Goal: Transaction & Acquisition: Purchase product/service

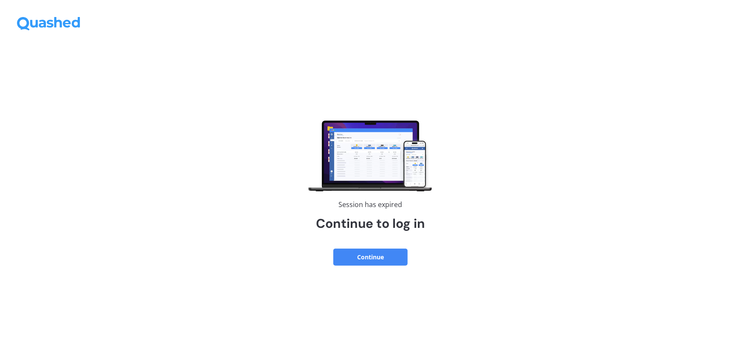
click at [377, 255] on button "Continue" at bounding box center [370, 257] width 74 height 17
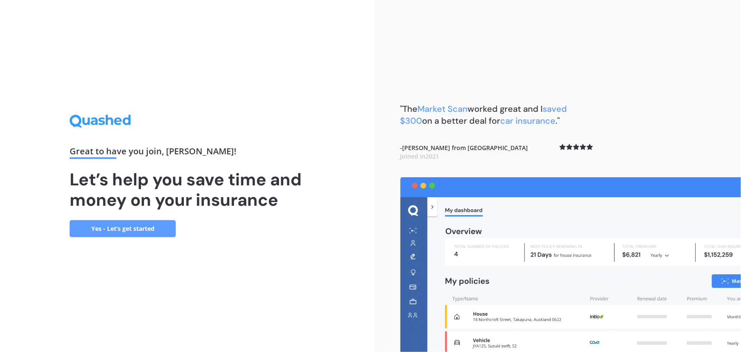
click at [136, 228] on link "Yes - Let’s get started" at bounding box center [123, 228] width 106 height 17
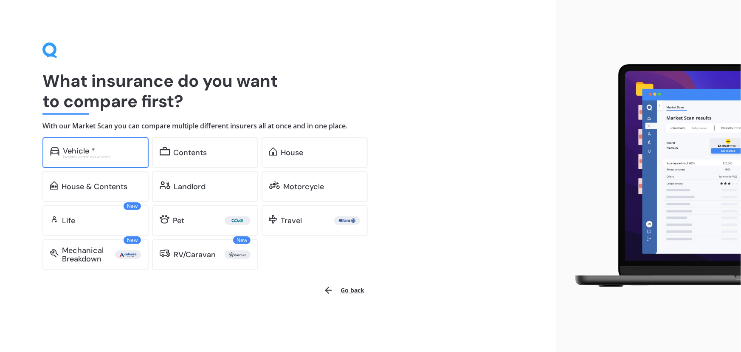
click at [109, 156] on div "Excludes commercial vehicles" at bounding box center [102, 156] width 78 height 3
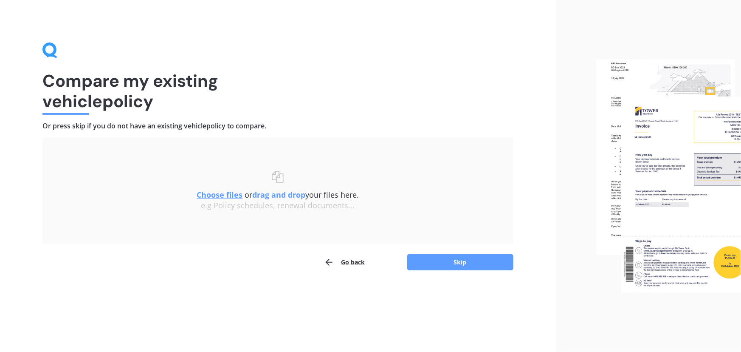
click at [325, 177] on div "Choose files or drag and drop your files here. Choose files or photos e.g Polic…" at bounding box center [277, 191] width 437 height 40
click at [438, 259] on button "Skip" at bounding box center [460, 262] width 106 height 16
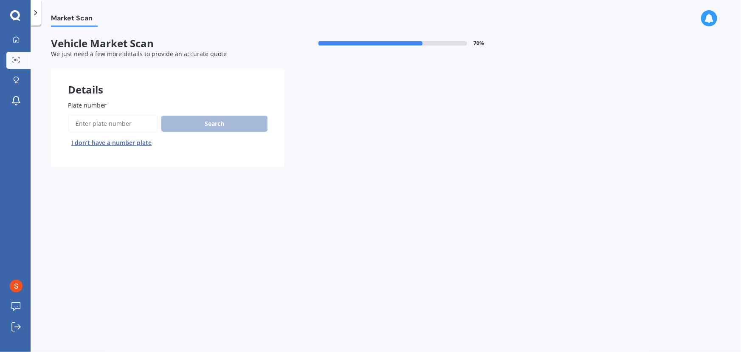
click at [130, 119] on input "Plate number" at bounding box center [113, 124] width 90 height 18
type input "s2cc"
click at [201, 124] on button "Search" at bounding box center [214, 124] width 106 height 16
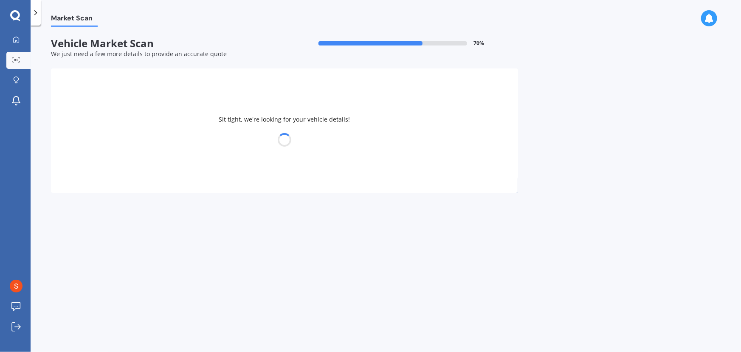
select select "BMW"
select select "X5"
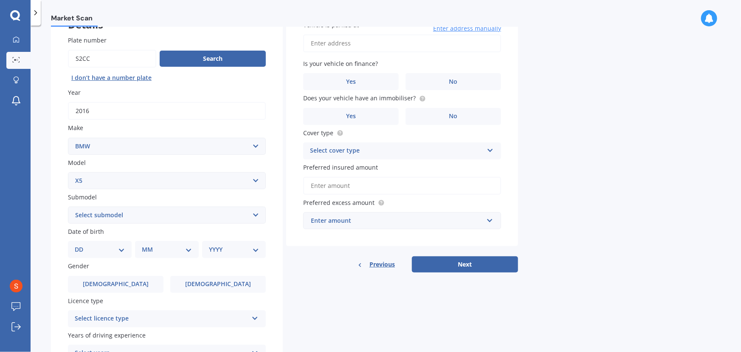
scroll to position [77, 0]
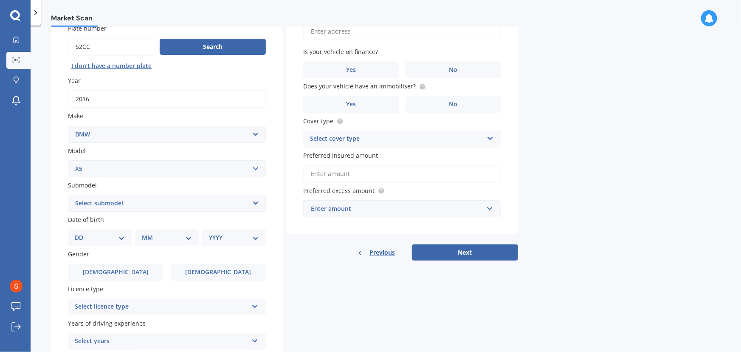
click at [102, 234] on select "DD 01 02 03 04 05 06 07 08 09 10 11 12 13 14 15 16 17 18 19 20 21 22 23 24 25 2…" at bounding box center [100, 237] width 50 height 9
select select "06"
click at [81, 233] on select "DD 01 02 03 04 05 06 07 08 09 10 11 12 13 14 15 16 17 18 19 20 21 22 23 24 25 2…" at bounding box center [100, 237] width 50 height 9
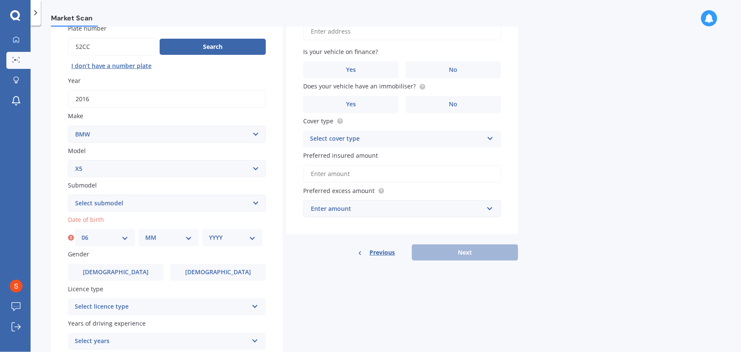
click at [166, 234] on select "MM 01 02 03 04 05 06 07 08 09 10 11 12" at bounding box center [168, 237] width 47 height 9
select select "08"
click at [145, 233] on select "MM 01 02 03 04 05 06 07 08 09 10 11 12" at bounding box center [168, 237] width 47 height 9
click at [249, 242] on div "YYYY 2025 2024 2023 2022 2021 2020 2019 2018 2017 2016 2015 2014 2013 2012 2011…" at bounding box center [232, 237] width 60 height 17
click at [242, 239] on select "YYYY 2025 2024 2023 2022 2021 2020 2019 2018 2017 2016 2015 2014 2013 2012 2011…" at bounding box center [232, 237] width 47 height 9
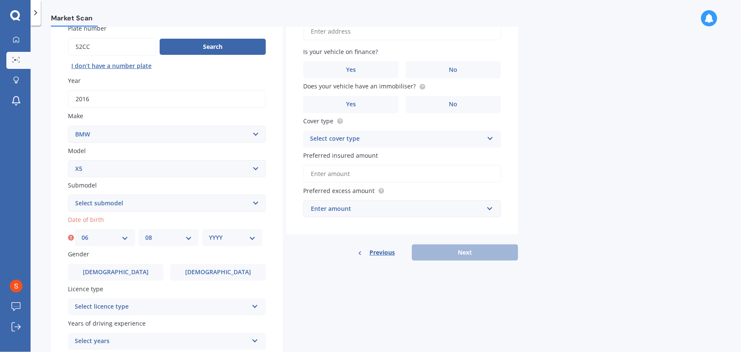
select select "2001"
click at [209, 233] on select "YYYY 2025 2024 2023 2022 2021 2020 2019 2018 2017 2016 2015 2014 2013 2012 2011…" at bounding box center [232, 237] width 47 height 9
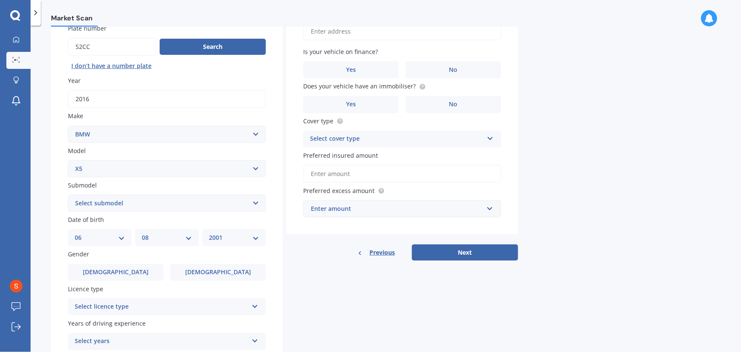
click at [108, 202] on select "Select submodel (All other) 3.0d 3.0d twin turbo 3.0i 3.0L Diesel 4WD Turbo 4.0…" at bounding box center [167, 203] width 198 height 17
select select "3.0D TWIN TURBO"
click at [68, 195] on select "Select submodel (All other) 3.0d 3.0d twin turbo 3.0i 3.0L Diesel 4WD Turbo 4.0…" at bounding box center [167, 203] width 198 height 17
click at [102, 202] on select "Select submodel (All other) 3.0d 3.0d twin turbo 3.0i 3.0L Diesel 4WD Turbo 4.0…" at bounding box center [167, 203] width 198 height 17
click at [68, 195] on select "Select submodel (All other) 3.0d 3.0d twin turbo 3.0i 3.0L Diesel 4WD Turbo 4.0…" at bounding box center [167, 203] width 198 height 17
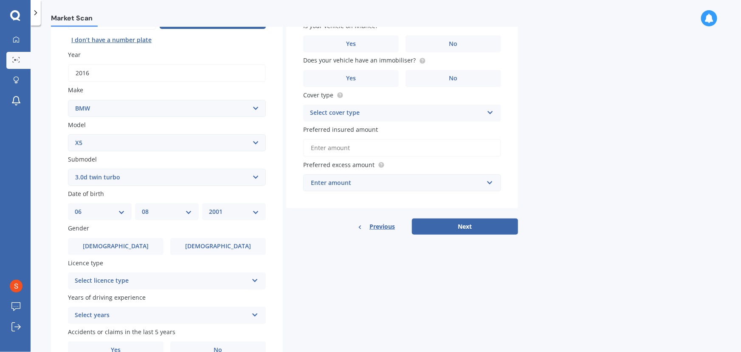
scroll to position [116, 0]
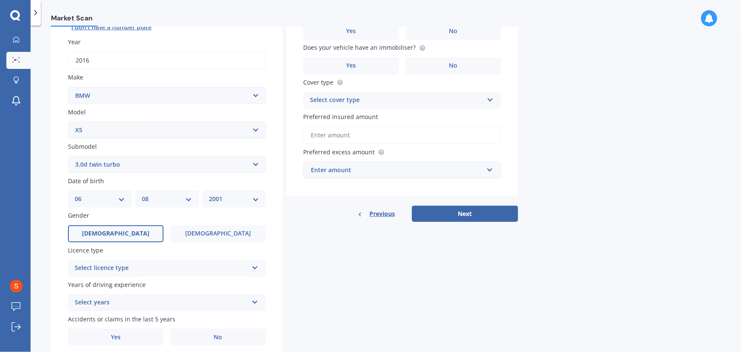
click at [147, 228] on label "[DEMOGRAPHIC_DATA]" at bounding box center [116, 233] width 96 height 17
click at [0, 0] on input "[DEMOGRAPHIC_DATA]" at bounding box center [0, 0] width 0 height 0
click at [159, 264] on div "Select licence type" at bounding box center [161, 268] width 173 height 10
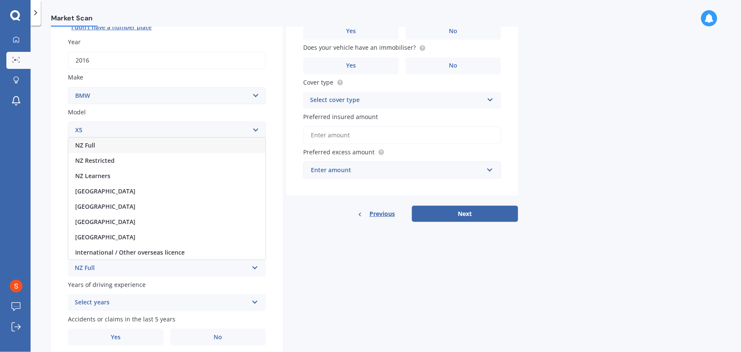
click at [102, 145] on div "NZ Full" at bounding box center [166, 145] width 197 height 15
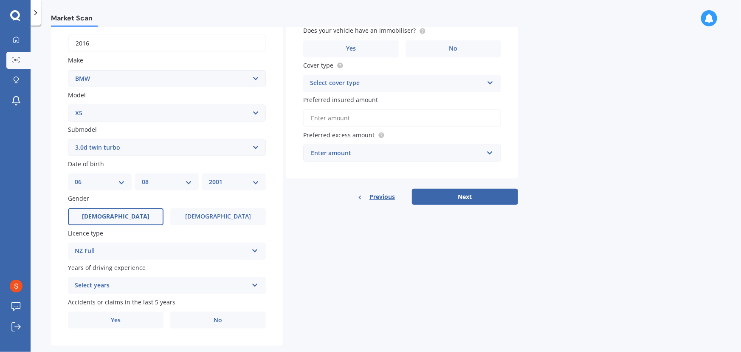
scroll to position [146, 0]
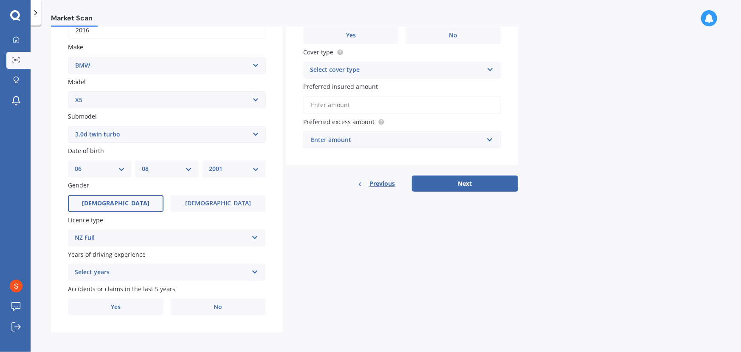
click at [124, 267] on div "Select years" at bounding box center [161, 272] width 173 height 10
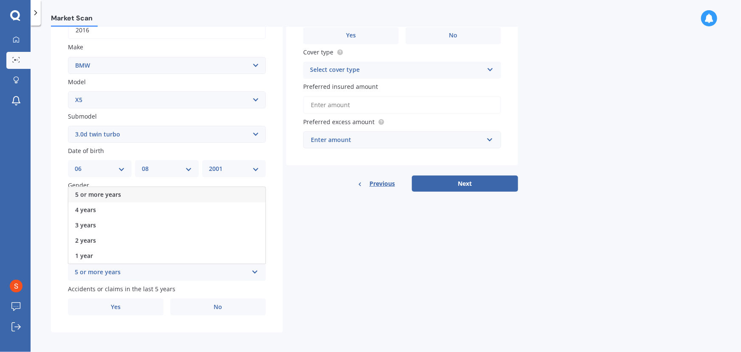
click at [104, 192] on span "5 or more years" at bounding box center [98, 194] width 46 height 8
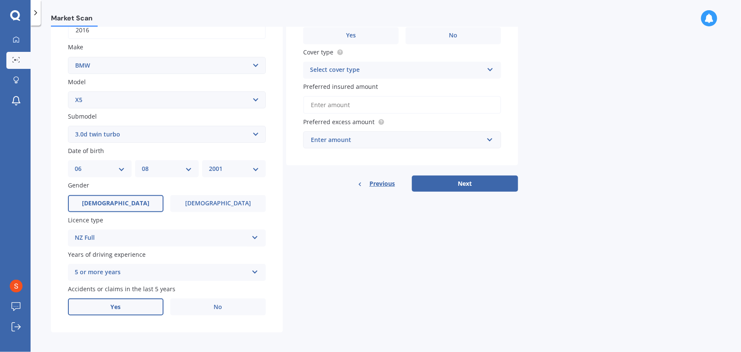
click at [115, 305] on span "Yes" at bounding box center [116, 306] width 10 height 7
click at [0, 0] on input "Yes" at bounding box center [0, 0] width 0 height 0
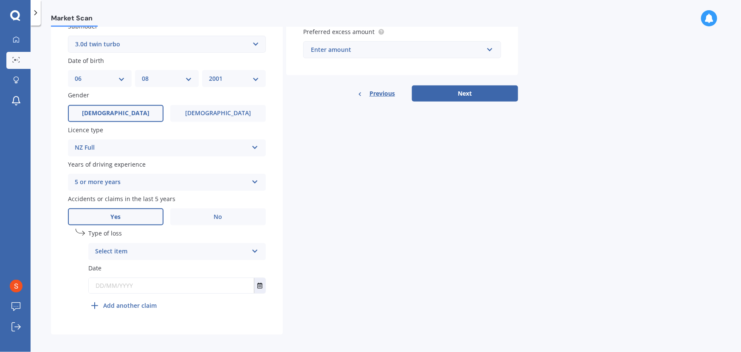
scroll to position [237, 0]
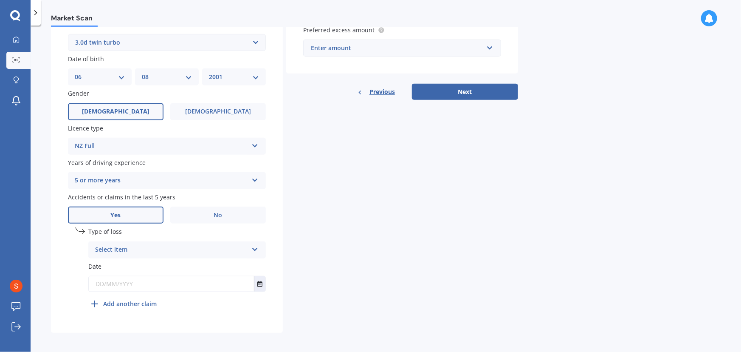
click at [141, 247] on div "Select item" at bounding box center [171, 250] width 153 height 10
click at [141, 247] on div "At fault accident" at bounding box center [171, 250] width 153 height 10
click at [216, 213] on span "No" at bounding box center [218, 215] width 8 height 7
click at [0, 0] on input "No" at bounding box center [0, 0] width 0 height 0
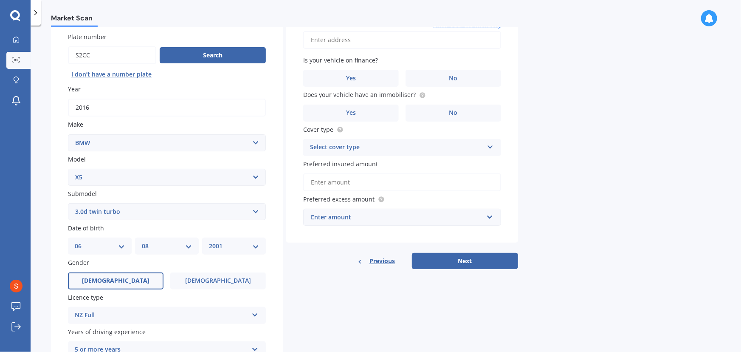
scroll to position [0, 0]
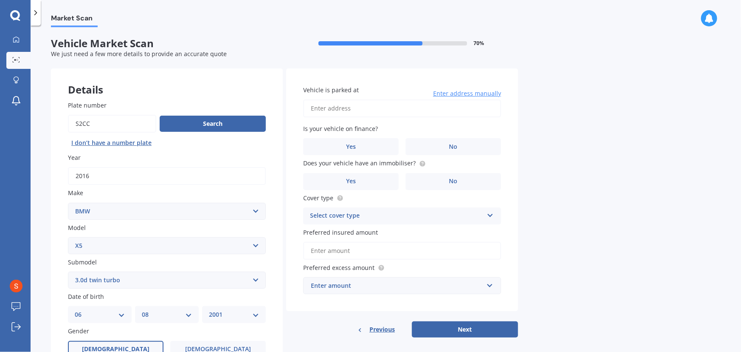
click at [358, 110] on input "Vehicle is parked at" at bounding box center [402, 108] width 198 height 18
type input "[STREET_ADDRESS][PERSON_NAME]新西兰"
click at [432, 143] on label "No" at bounding box center [454, 146] width 96 height 17
click at [0, 0] on input "No" at bounding box center [0, 0] width 0 height 0
click at [394, 164] on span "Does your vehicle have an immobiliser?" at bounding box center [359, 163] width 113 height 8
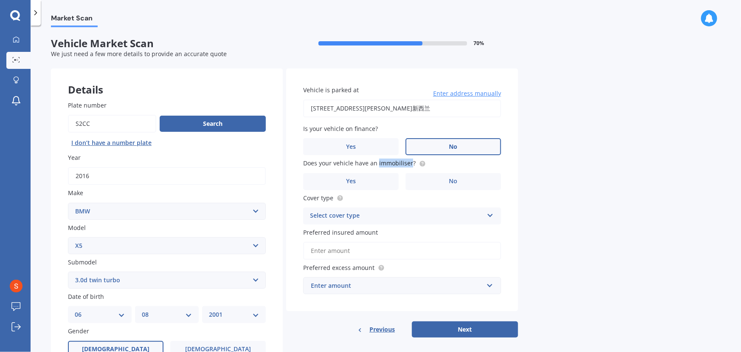
click at [394, 164] on span "Does your vehicle have an immobiliser?" at bounding box center [359, 163] width 113 height 8
click at [361, 181] on label "Yes" at bounding box center [351, 181] width 96 height 17
click at [0, 0] on input "Yes" at bounding box center [0, 0] width 0 height 0
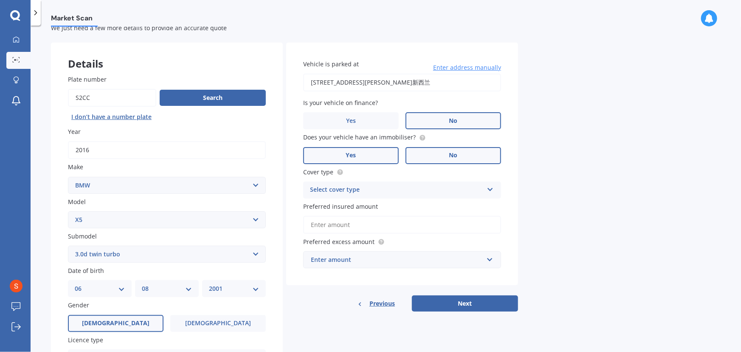
scroll to position [38, 0]
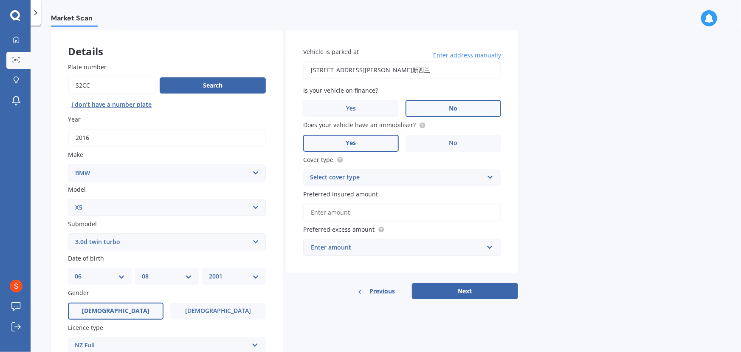
click at [390, 174] on div "Select cover type" at bounding box center [396, 177] width 173 height 10
click at [352, 194] on span "Comprehensive" at bounding box center [333, 194] width 45 height 8
click at [367, 208] on input "Preferred insured amount" at bounding box center [402, 212] width 198 height 18
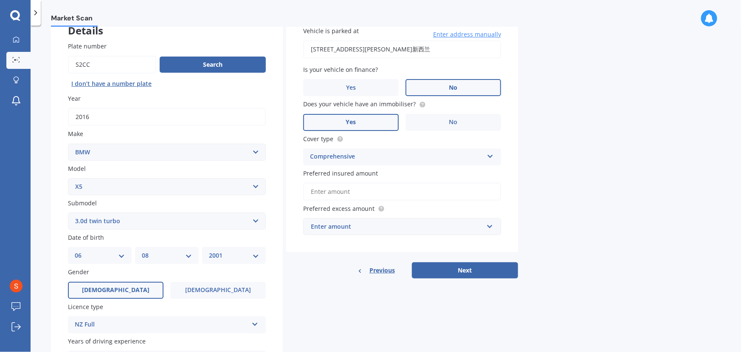
scroll to position [77, 0]
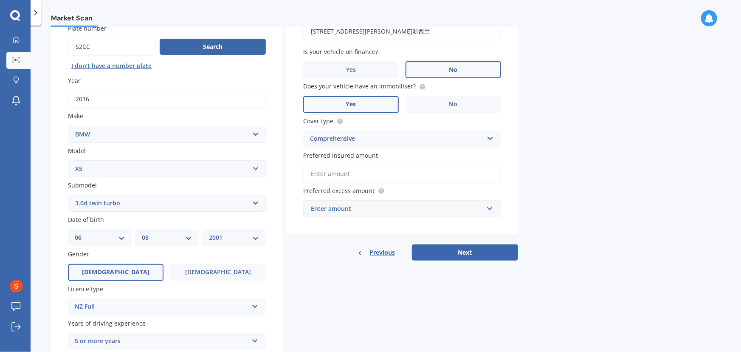
click at [382, 208] on div "Enter amount" at bounding box center [397, 208] width 172 height 9
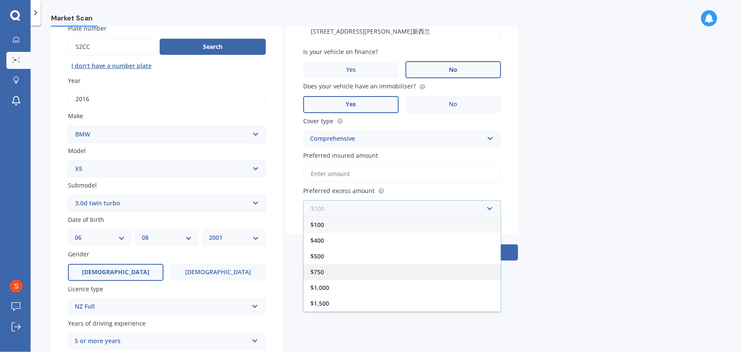
scroll to position [14, 0]
click at [346, 270] on div "$1,000" at bounding box center [402, 273] width 197 height 16
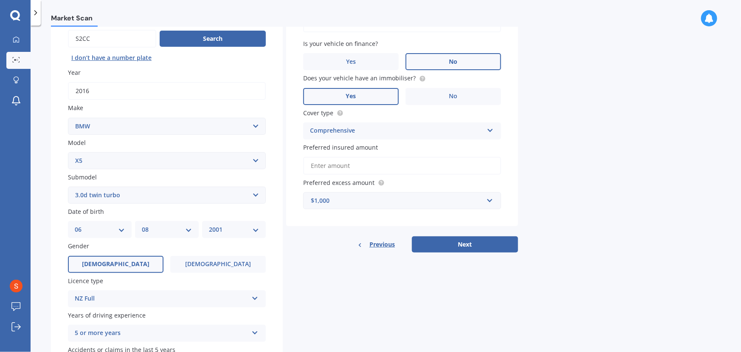
scroll to position [146, 0]
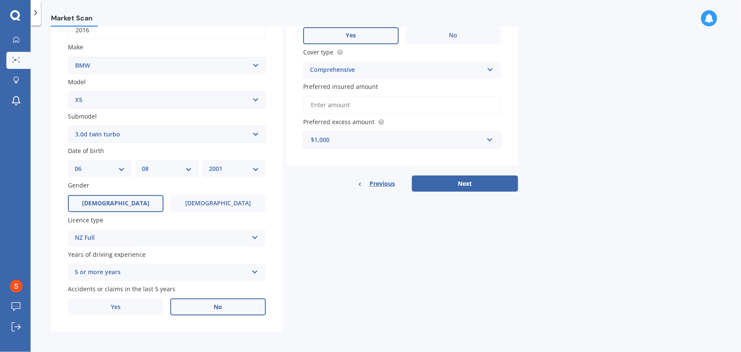
click at [338, 140] on div "$1,000" at bounding box center [397, 139] width 172 height 9
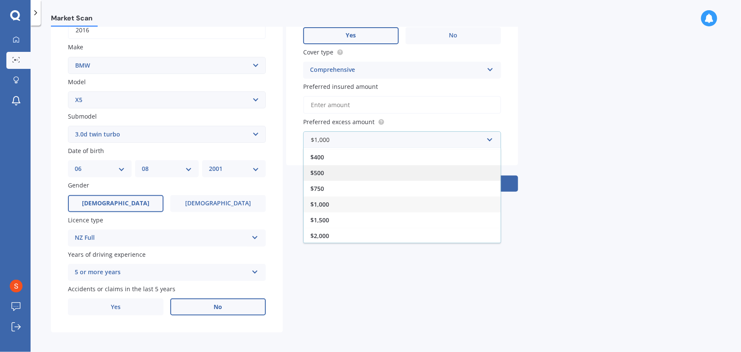
click at [332, 173] on div "$500" at bounding box center [402, 173] width 197 height 16
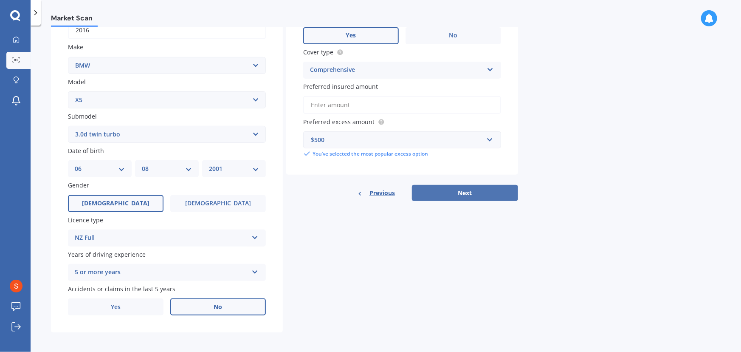
click at [482, 191] on button "Next" at bounding box center [465, 193] width 106 height 16
click at [348, 107] on input "Preferred insured amount" at bounding box center [402, 105] width 198 height 18
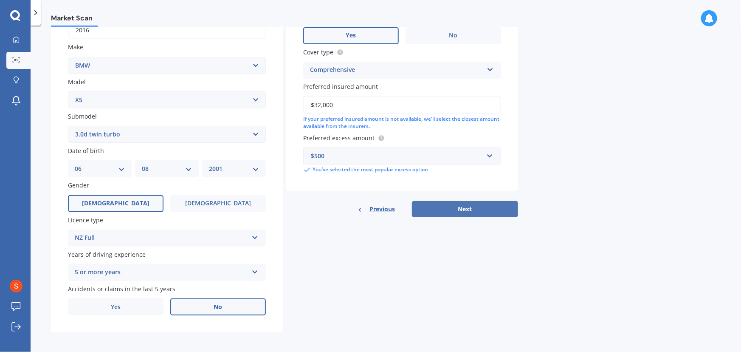
type input "$32,000"
click at [451, 206] on button "Next" at bounding box center [465, 209] width 106 height 16
select select "06"
select select "08"
select select "2001"
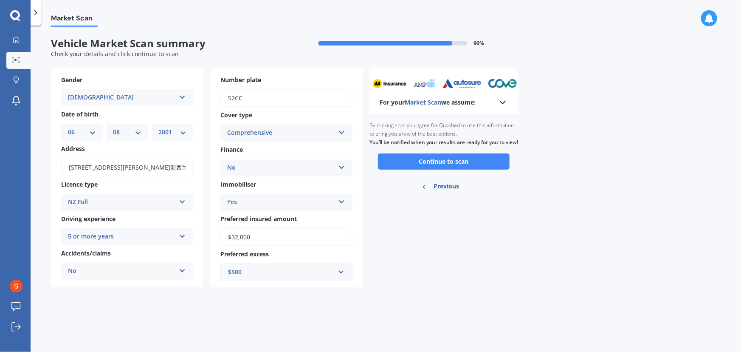
scroll to position [0, 0]
click at [506, 103] on icon at bounding box center [503, 102] width 10 height 10
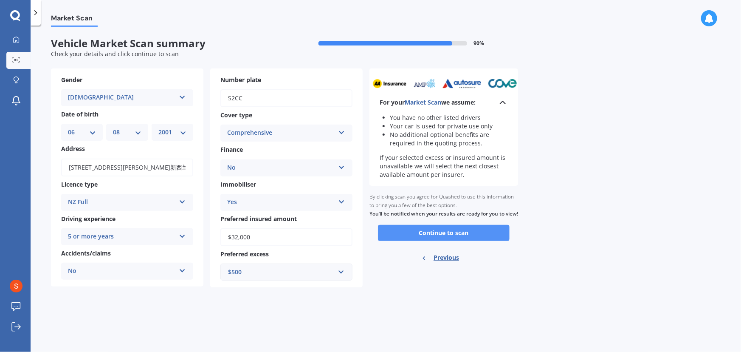
click at [447, 240] on button "Continue to scan" at bounding box center [444, 233] width 132 height 16
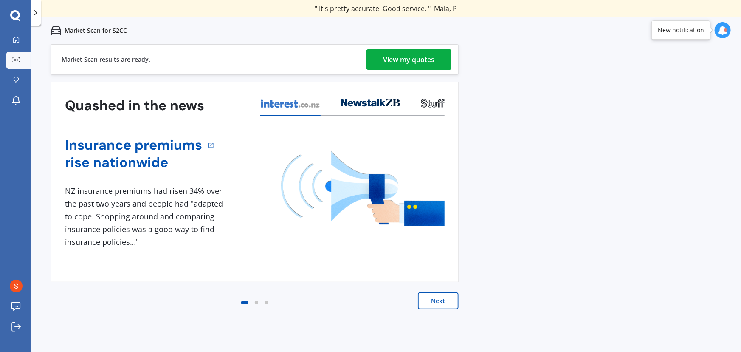
click at [411, 59] on div "View my quotes" at bounding box center [409, 59] width 51 height 20
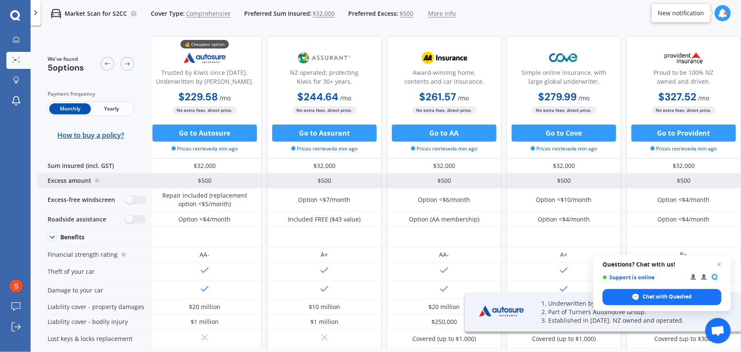
scroll to position [0, 8]
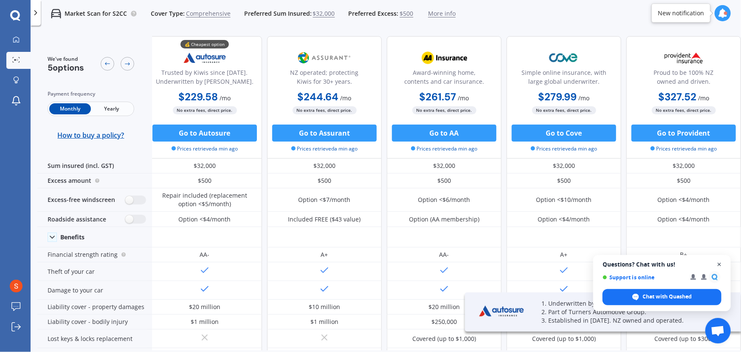
click at [719, 265] on span "Close chat" at bounding box center [720, 264] width 11 height 11
